Goal: Task Accomplishment & Management: Manage account settings

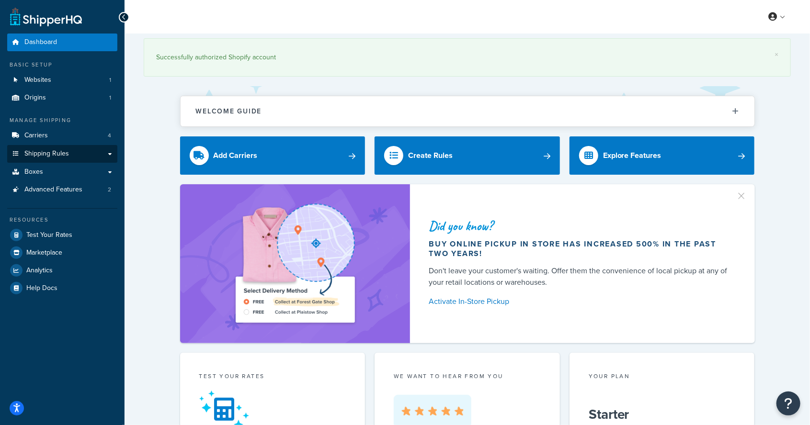
click at [31, 155] on span "Shipping Rules" at bounding box center [46, 154] width 45 height 8
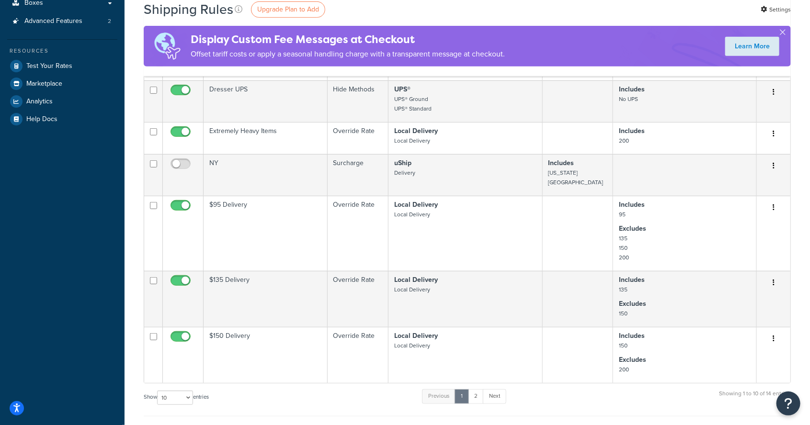
scroll to position [246, 0]
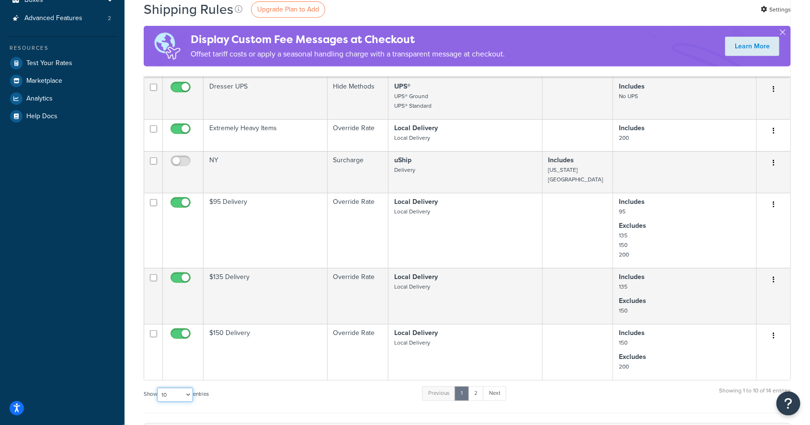
click at [165, 388] on select "10 15 25 50 100 1000" at bounding box center [175, 395] width 36 height 14
select select "100"
click at [158, 388] on select "10 15 25 50 100 1000" at bounding box center [175, 395] width 36 height 14
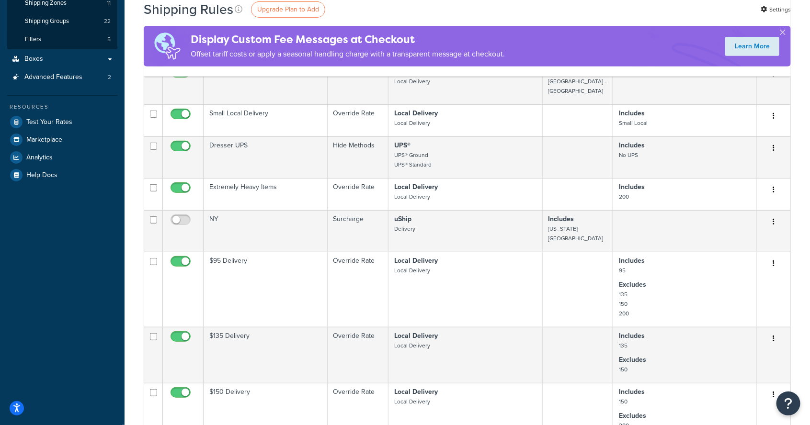
scroll to position [186, 0]
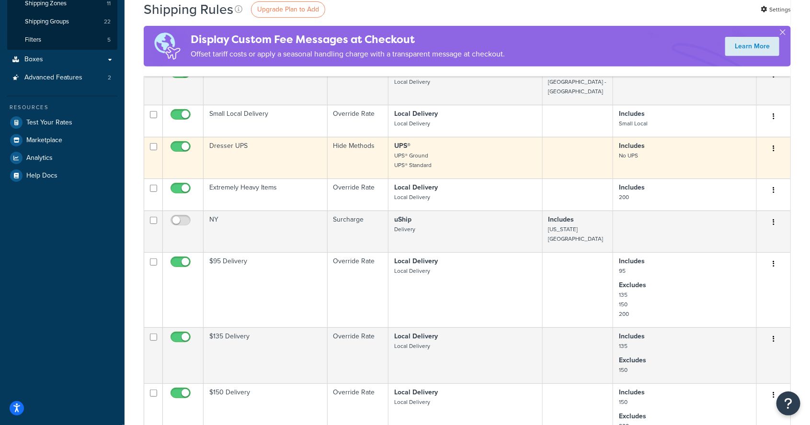
click at [262, 154] on td "Dresser UPS" at bounding box center [265, 158] width 124 height 42
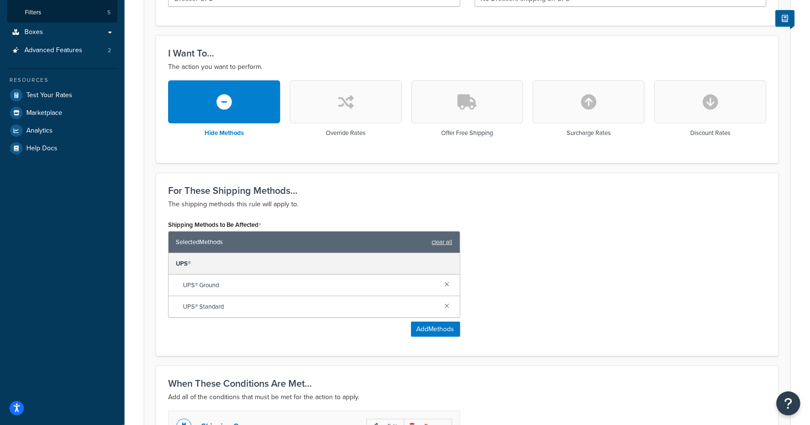
scroll to position [227, 0]
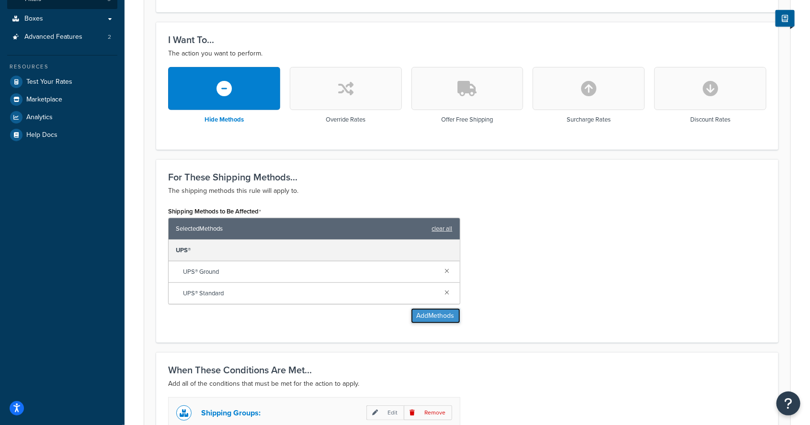
click at [424, 318] on button "Add Methods" at bounding box center [435, 315] width 49 height 15
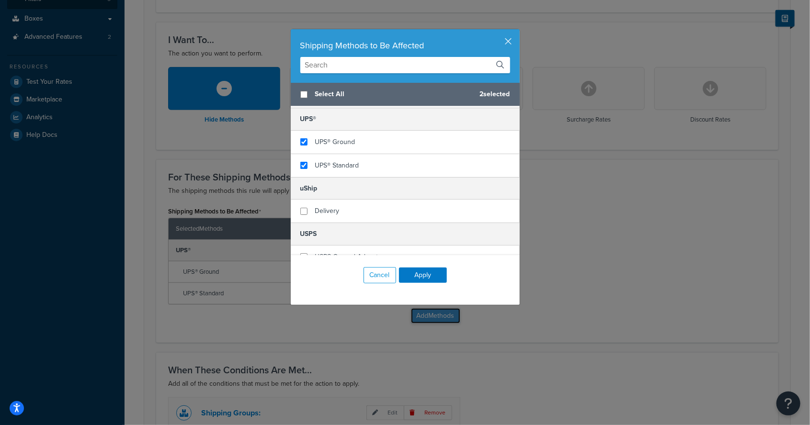
scroll to position [55, 0]
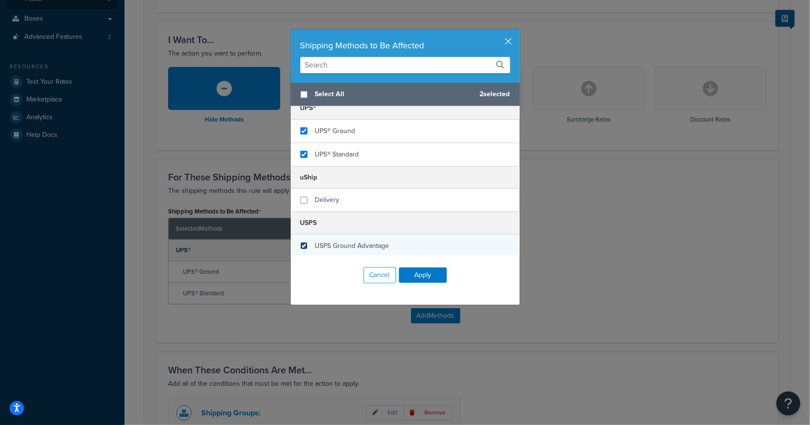
click at [304, 243] on input "checkbox" at bounding box center [303, 245] width 7 height 7
checkbox input "true"
click at [420, 280] on button "Apply" at bounding box center [423, 275] width 48 height 15
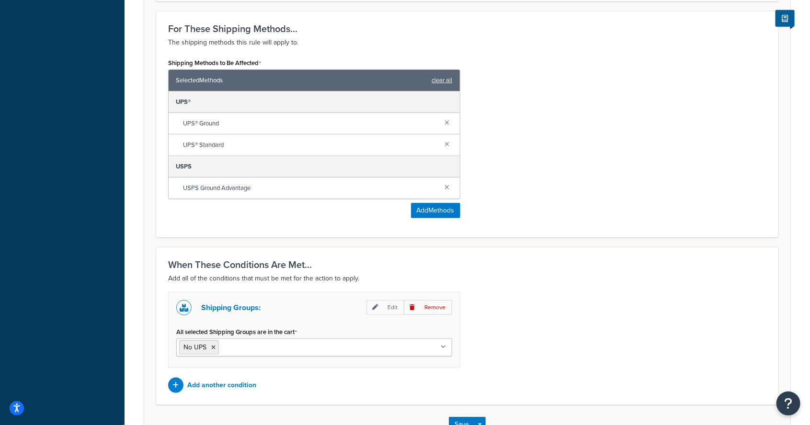
scroll to position [393, 0]
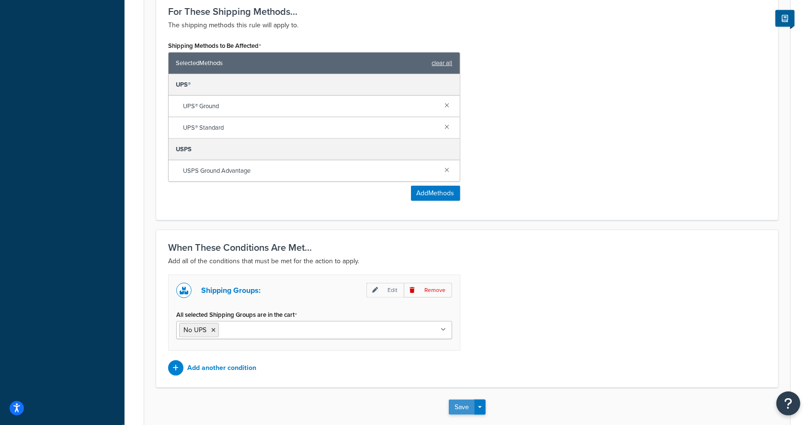
click at [456, 405] on button "Save" at bounding box center [462, 407] width 26 height 15
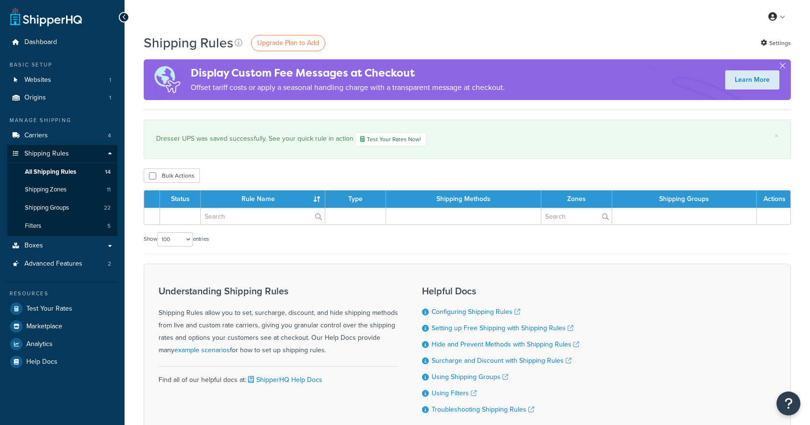
select select "100"
